Goal: Task Accomplishment & Management: Complete application form

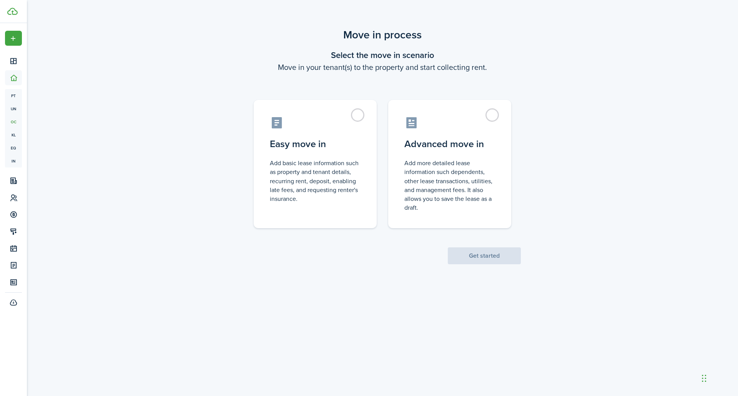
click at [319, 178] on control-radio-card-description "Add basic lease information such as property and tenant details, recurring rent…" at bounding box center [315, 181] width 91 height 45
radio input "true"
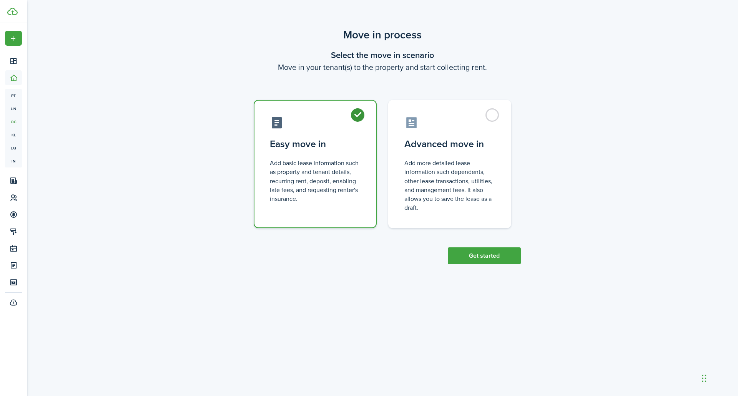
click at [479, 256] on button "Get started" at bounding box center [484, 256] width 73 height 17
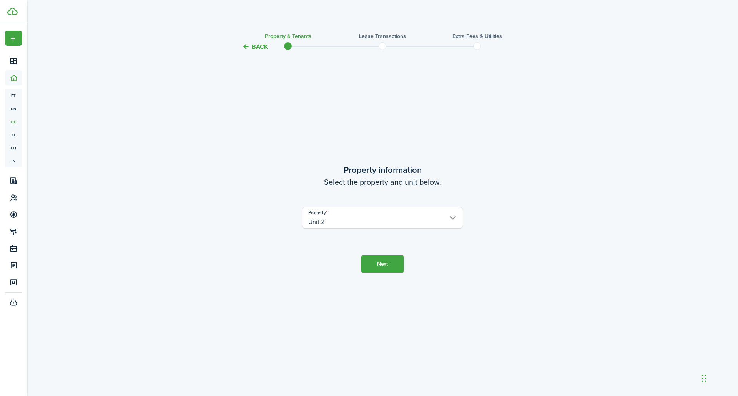
click at [387, 265] on button "Next" at bounding box center [382, 264] width 42 height 17
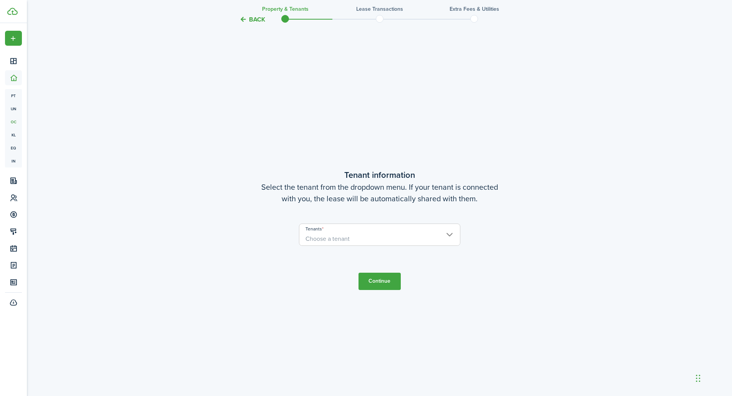
scroll to position [345, 0]
click at [361, 235] on span "Choose a tenant" at bounding box center [379, 238] width 161 height 13
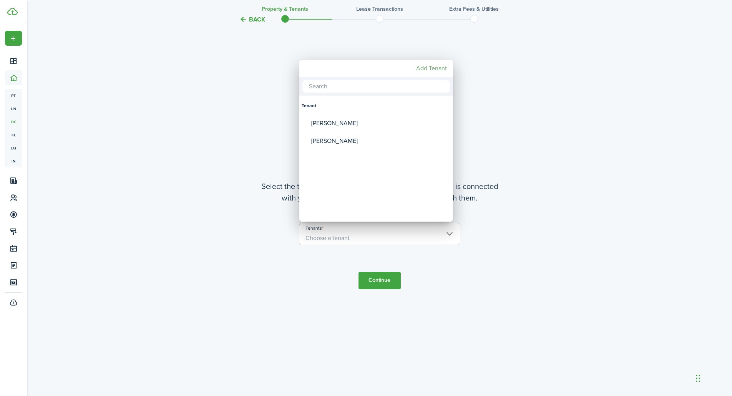
click at [429, 67] on mbsc-button "Add Tenant" at bounding box center [431, 68] width 37 height 14
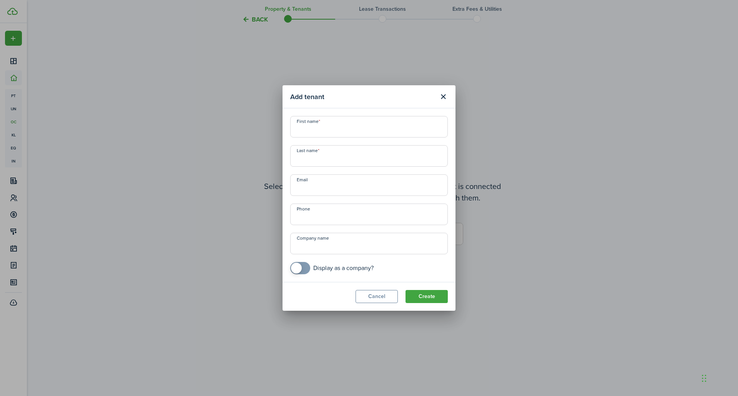
click at [378, 132] on input "First name" at bounding box center [369, 127] width 158 height 22
type input "[PERSON_NAME]"
type input "Mackay"
click at [362, 195] on input "Email" at bounding box center [369, 185] width 158 height 22
type input "kmackay1994"
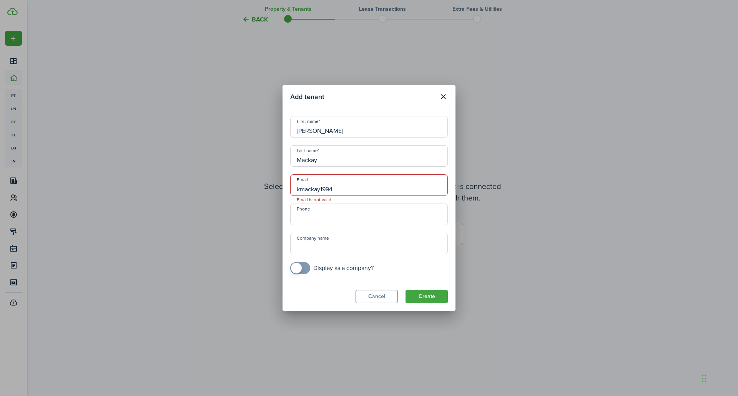
drag, startPoint x: 324, startPoint y: 129, endPoint x: 272, endPoint y: 120, distance: 52.6
click at [272, 120] on div "Add tenant First name [PERSON_NAME] Last name [PERSON_NAME] Email kmackay1994 E…" at bounding box center [369, 198] width 738 height 396
type input "[PERSON_NAME]"
click at [334, 162] on input "Mackay" at bounding box center [369, 156] width 158 height 22
click at [337, 191] on input "kmackay1994" at bounding box center [369, 185] width 158 height 22
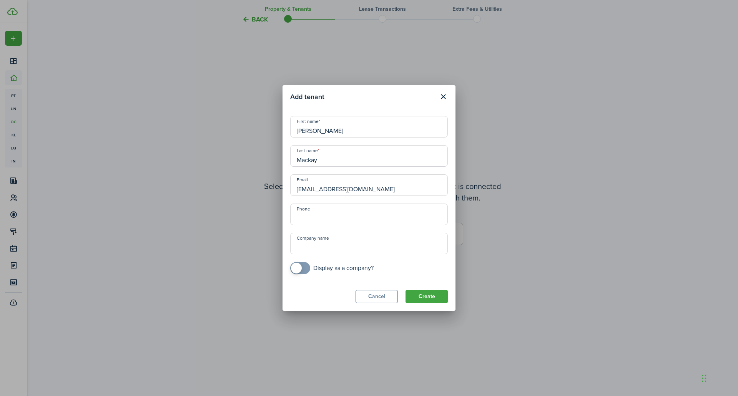
type input "[EMAIL_ADDRESS][DOMAIN_NAME]"
click at [366, 222] on input "+1" at bounding box center [369, 215] width 158 height 22
type input "[PHONE_NUMBER]"
click at [427, 296] on button "Create" at bounding box center [426, 296] width 42 height 13
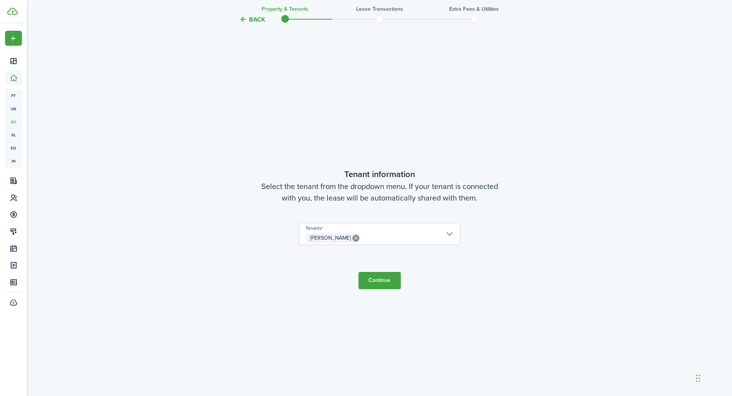
click at [380, 281] on button "Continue" at bounding box center [380, 280] width 42 height 17
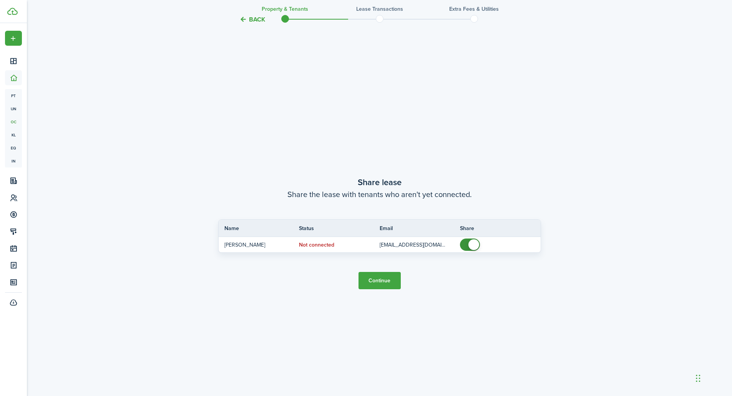
scroll to position [741, 0]
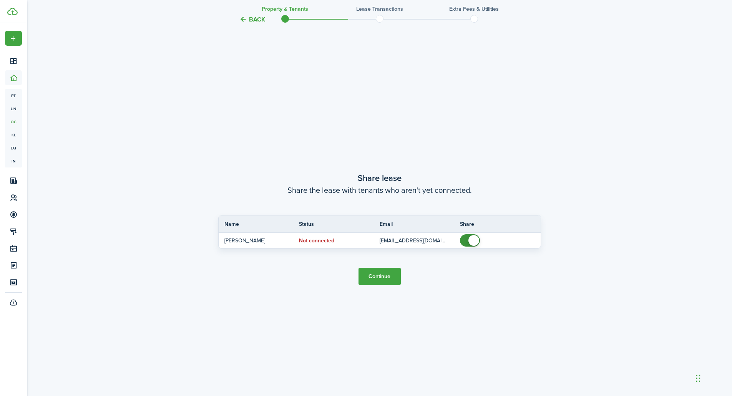
click at [379, 278] on button "Continue" at bounding box center [380, 276] width 42 height 17
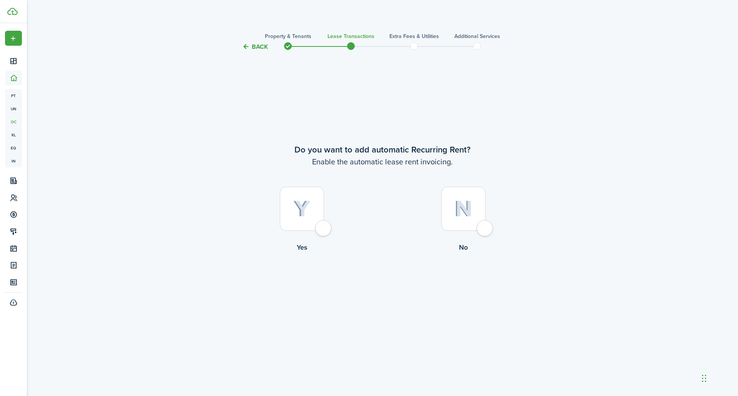
click at [299, 208] on img at bounding box center [301, 209] width 17 height 17
radio input "true"
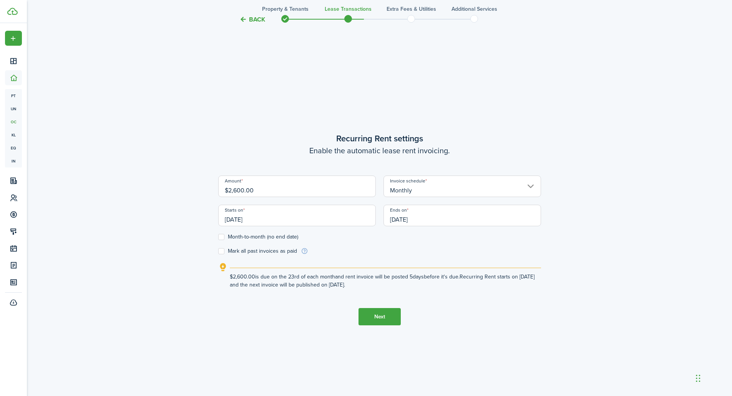
scroll to position [345, 0]
click at [283, 192] on input "$2,600.00" at bounding box center [297, 186] width 158 height 22
drag, startPoint x: 237, startPoint y: 191, endPoint x: 251, endPoint y: 191, distance: 13.8
click at [237, 190] on input "$2,600.00" at bounding box center [297, 186] width 158 height 22
click at [293, 216] on input "[DATE]" at bounding box center [297, 215] width 158 height 22
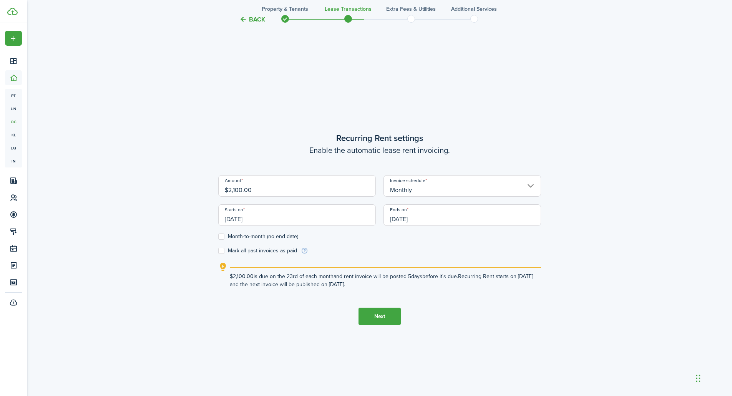
type input "$2,100.00"
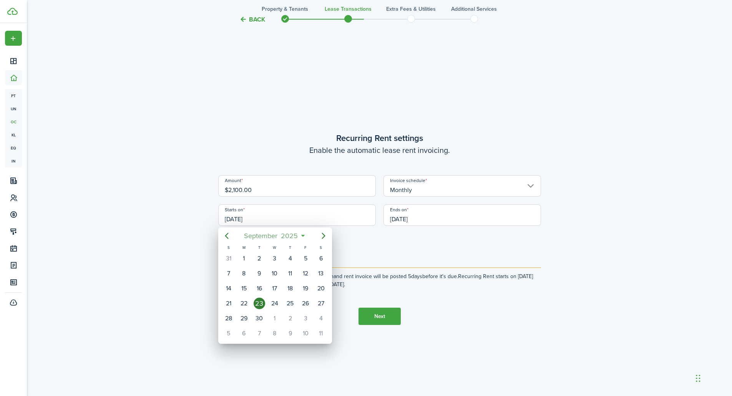
click at [298, 233] on span "2025" at bounding box center [289, 236] width 20 height 14
click at [271, 329] on div "Nov" at bounding box center [275, 328] width 28 height 12
click at [258, 304] on div "18" at bounding box center [260, 304] width 12 height 12
type input "[DATE]"
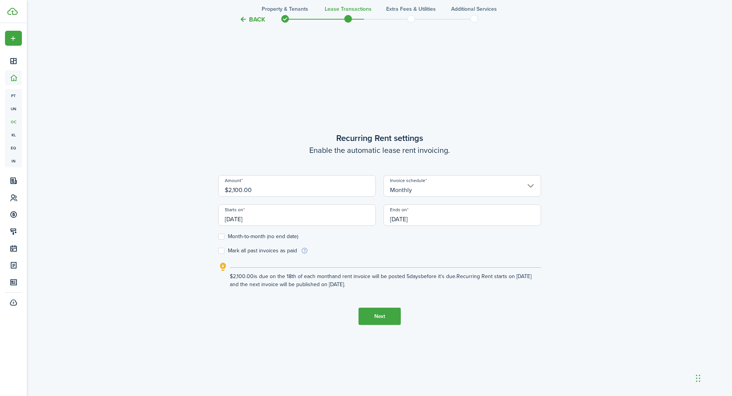
click at [416, 222] on input "[DATE]" at bounding box center [463, 215] width 158 height 22
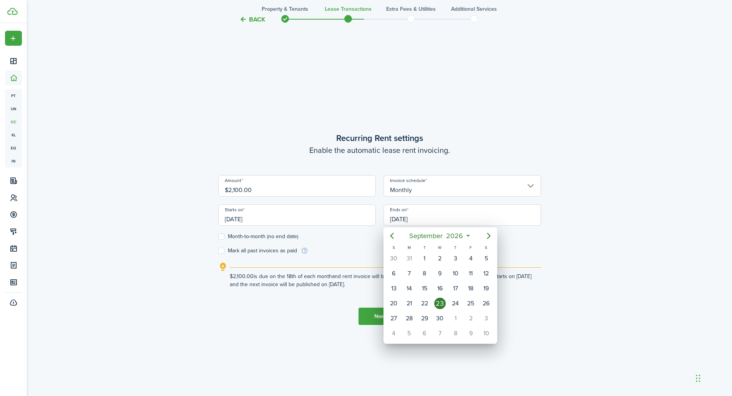
click at [468, 238] on mbsc-button "[DATE]" at bounding box center [436, 236] width 63 height 14
click at [442, 280] on div "May" at bounding box center [440, 280] width 28 height 12
click at [412, 305] on div "18" at bounding box center [410, 304] width 12 height 12
type input "[DATE]"
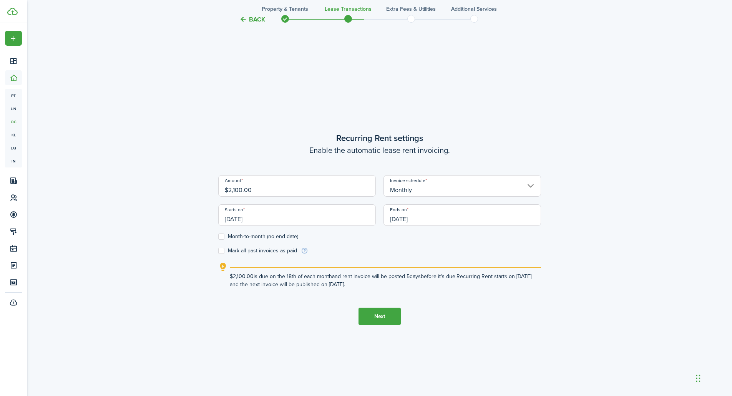
click at [379, 315] on button "Next" at bounding box center [380, 316] width 42 height 17
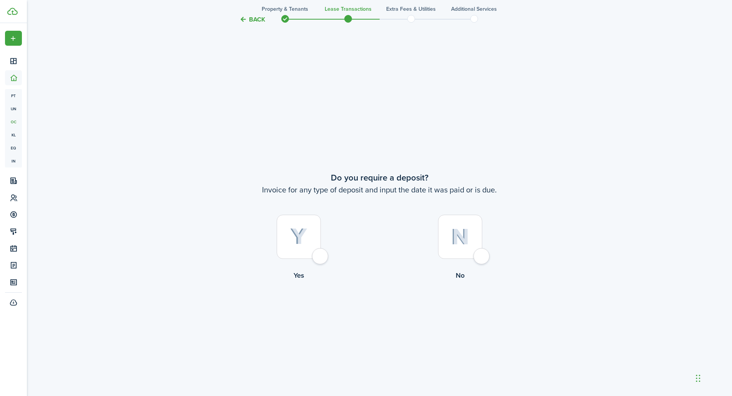
scroll to position [741, 0]
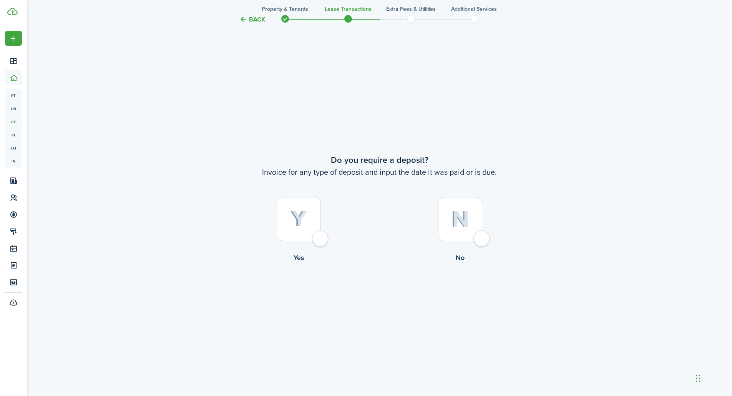
click at [301, 227] on img at bounding box center [298, 219] width 17 height 17
radio input "true"
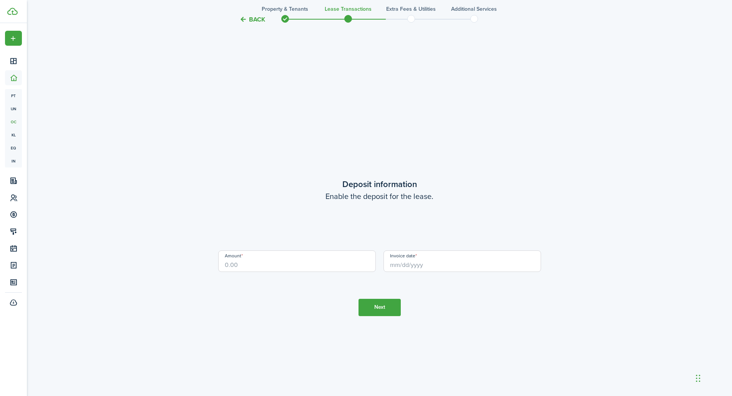
scroll to position [1137, 0]
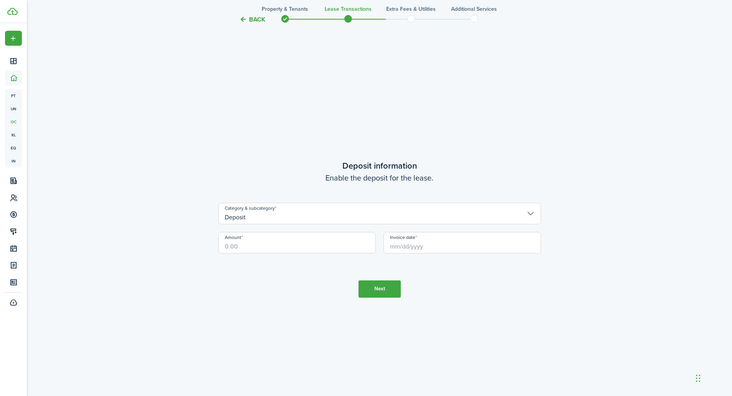
click at [263, 245] on input "Amount" at bounding box center [297, 243] width 158 height 22
click at [427, 249] on input "Invoice date" at bounding box center [463, 243] width 158 height 22
type input "$2,100.00"
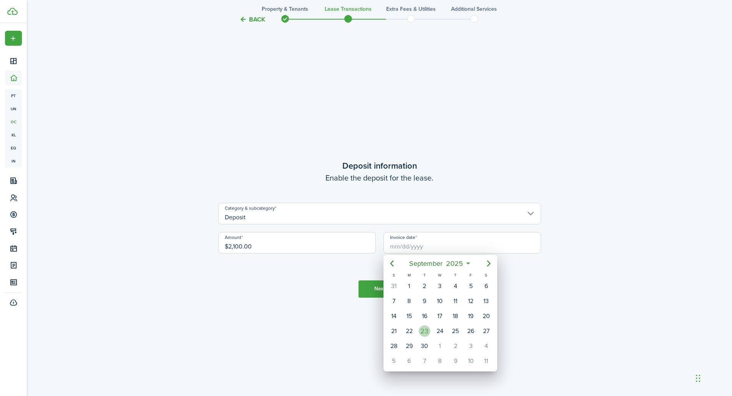
click at [427, 332] on div "23" at bounding box center [425, 332] width 12 height 12
type input "[DATE]"
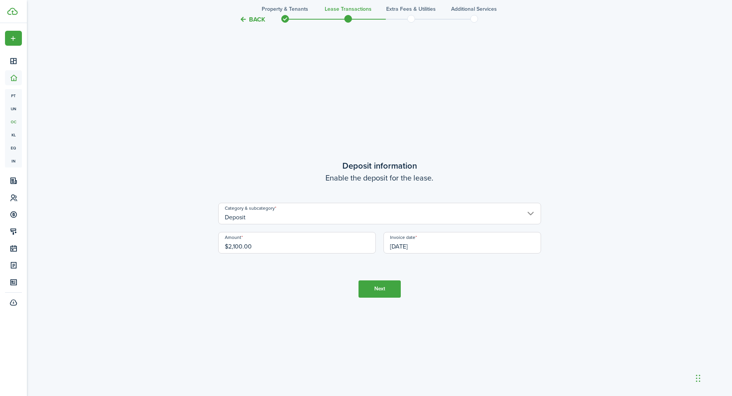
click at [389, 289] on button "Next" at bounding box center [380, 289] width 42 height 17
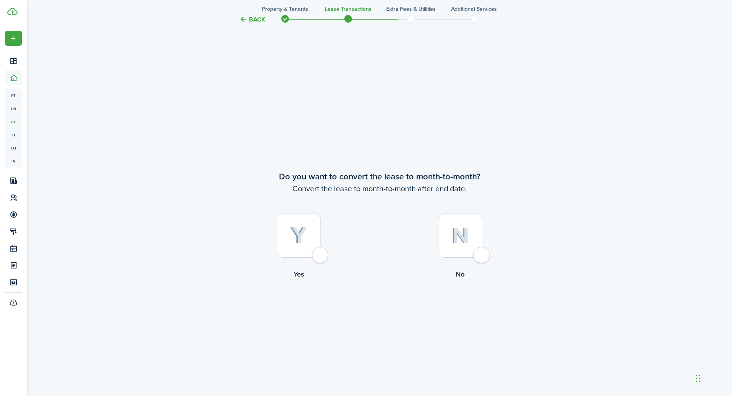
scroll to position [1534, 0]
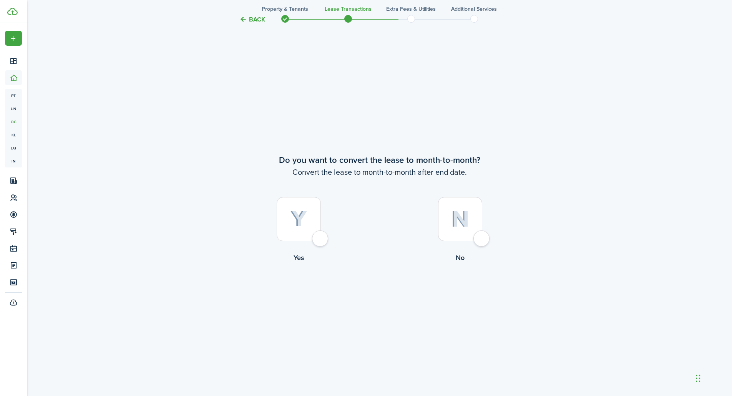
click at [306, 223] on img at bounding box center [298, 219] width 17 height 17
radio input "true"
click at [382, 298] on button "Continue" at bounding box center [380, 294] width 42 height 17
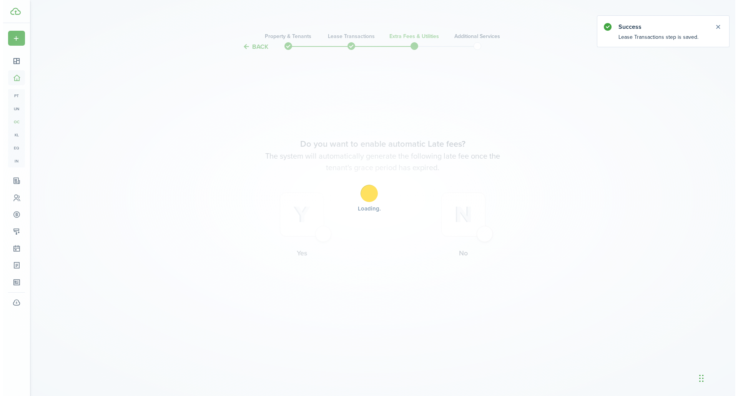
scroll to position [0, 0]
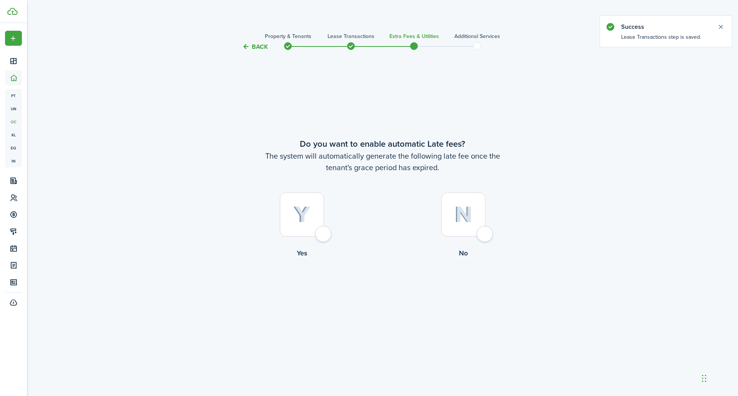
click at [458, 232] on div at bounding box center [463, 215] width 44 height 44
radio input "true"
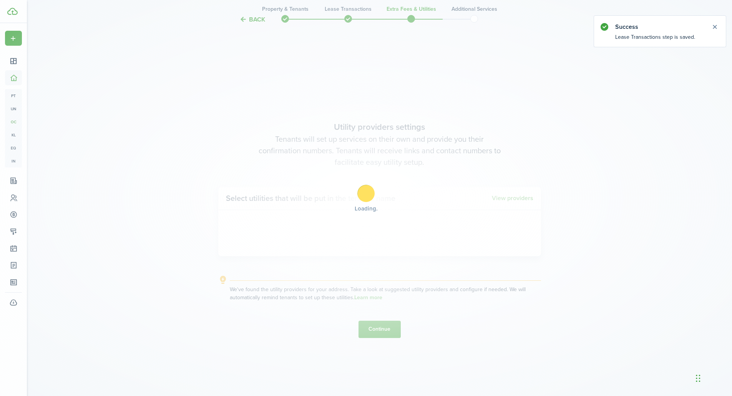
scroll to position [345, 0]
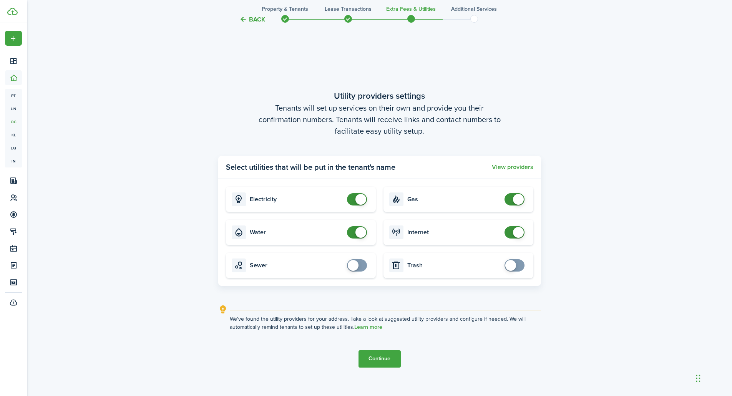
checkbox input "false"
click at [362, 200] on span at bounding box center [361, 199] width 11 height 11
checkbox input "false"
click at [362, 233] on span at bounding box center [361, 232] width 11 height 11
checkbox input "false"
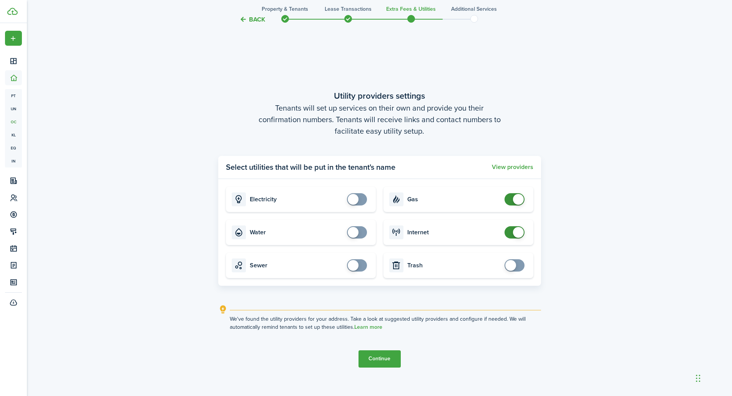
click at [518, 199] on span at bounding box center [518, 199] width 11 height 11
click at [520, 234] on span at bounding box center [518, 232] width 11 height 11
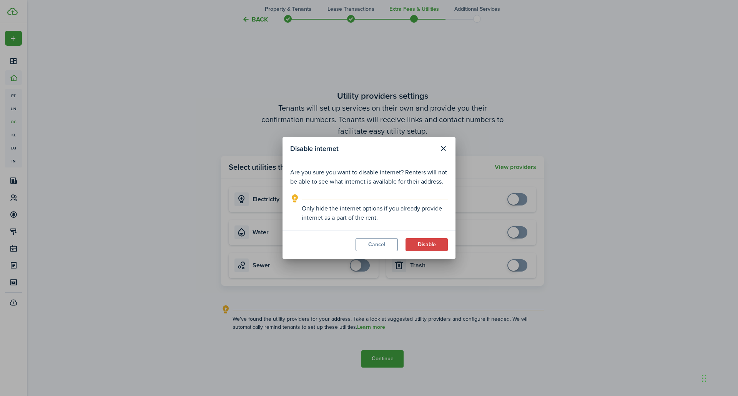
click at [379, 245] on button "Cancel" at bounding box center [377, 244] width 42 height 13
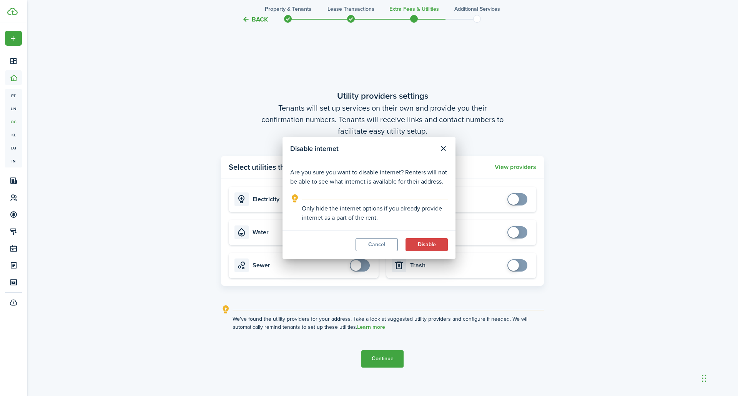
checkbox input "true"
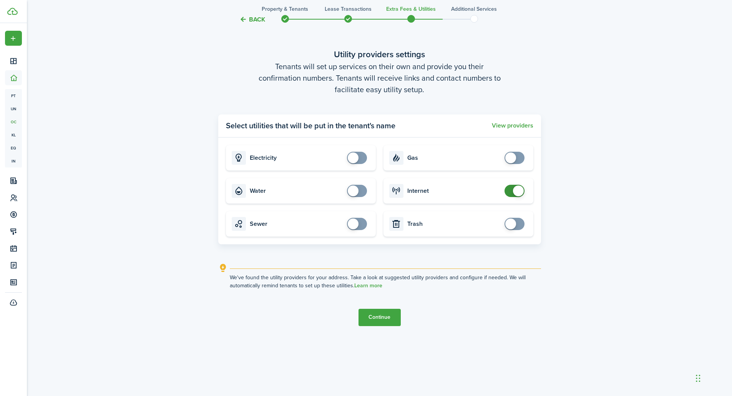
scroll to position [396, 0]
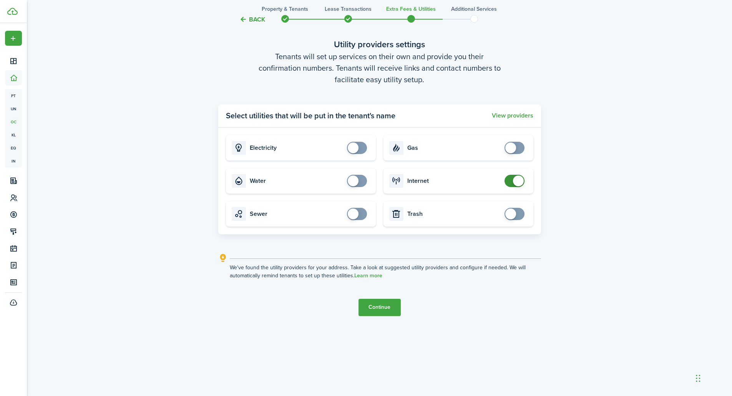
click at [378, 311] on button "Continue" at bounding box center [380, 307] width 42 height 17
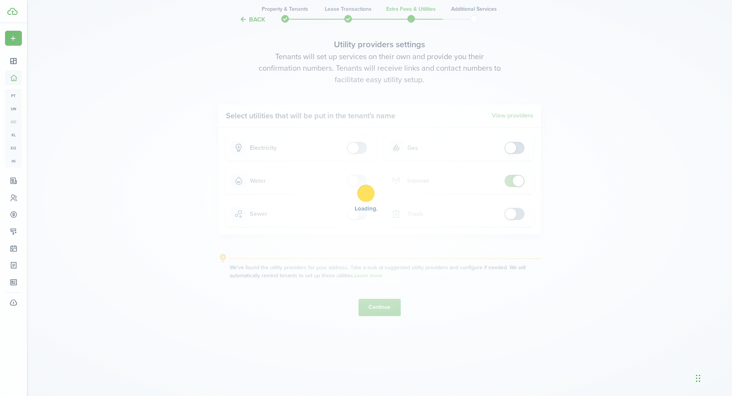
scroll to position [0, 0]
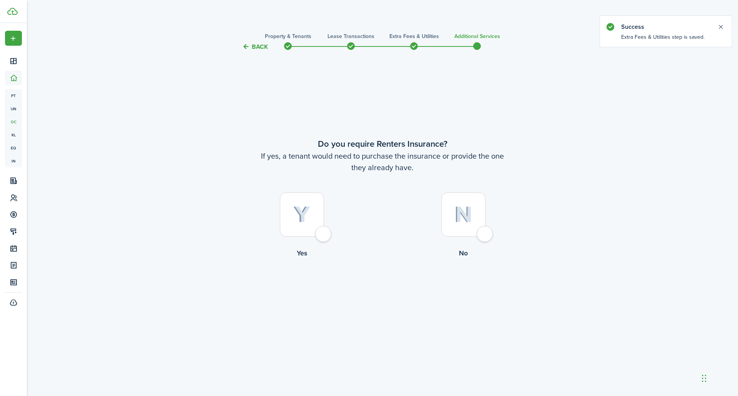
click at [466, 226] on div at bounding box center [463, 215] width 44 height 44
radio input "true"
click at [388, 292] on button "Complete move in" at bounding box center [382, 290] width 57 height 17
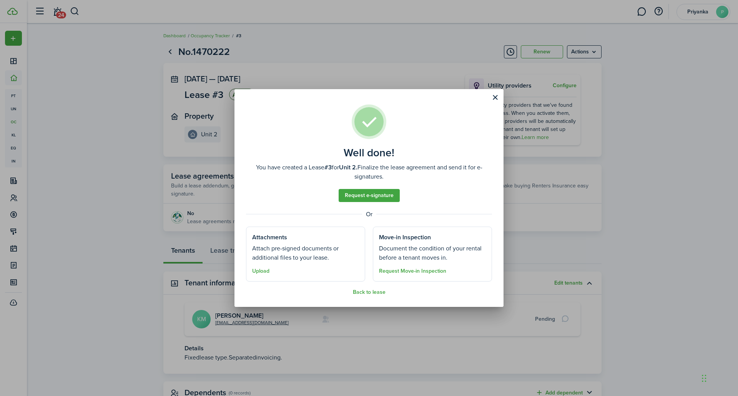
click at [375, 198] on link "Request e-signature" at bounding box center [369, 195] width 61 height 13
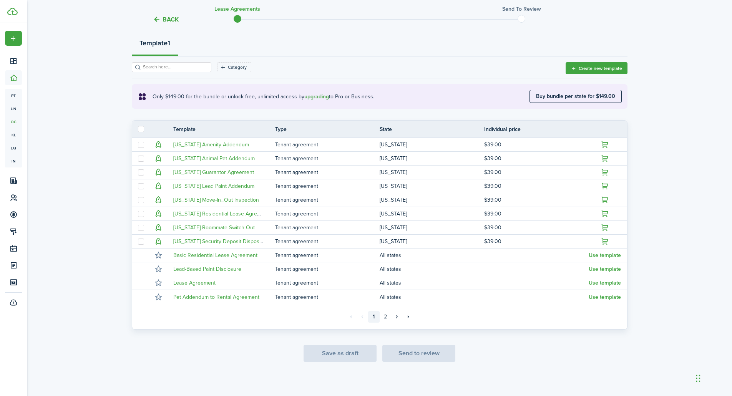
scroll to position [89, 0]
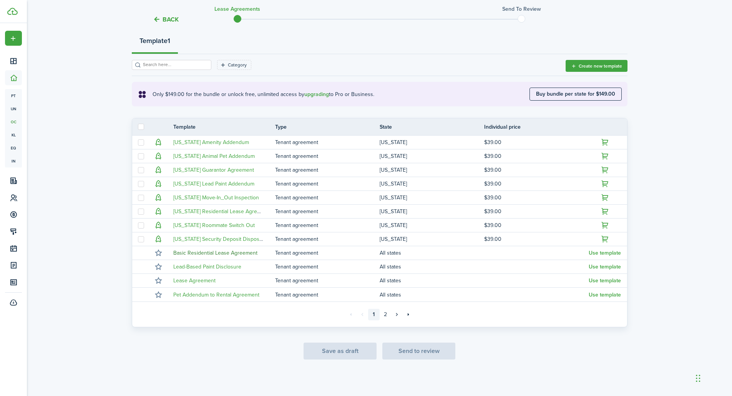
click at [218, 253] on link "Basic Residential Lease Agreement" at bounding box center [215, 253] width 84 height 8
